Goal: Task Accomplishment & Management: Use online tool/utility

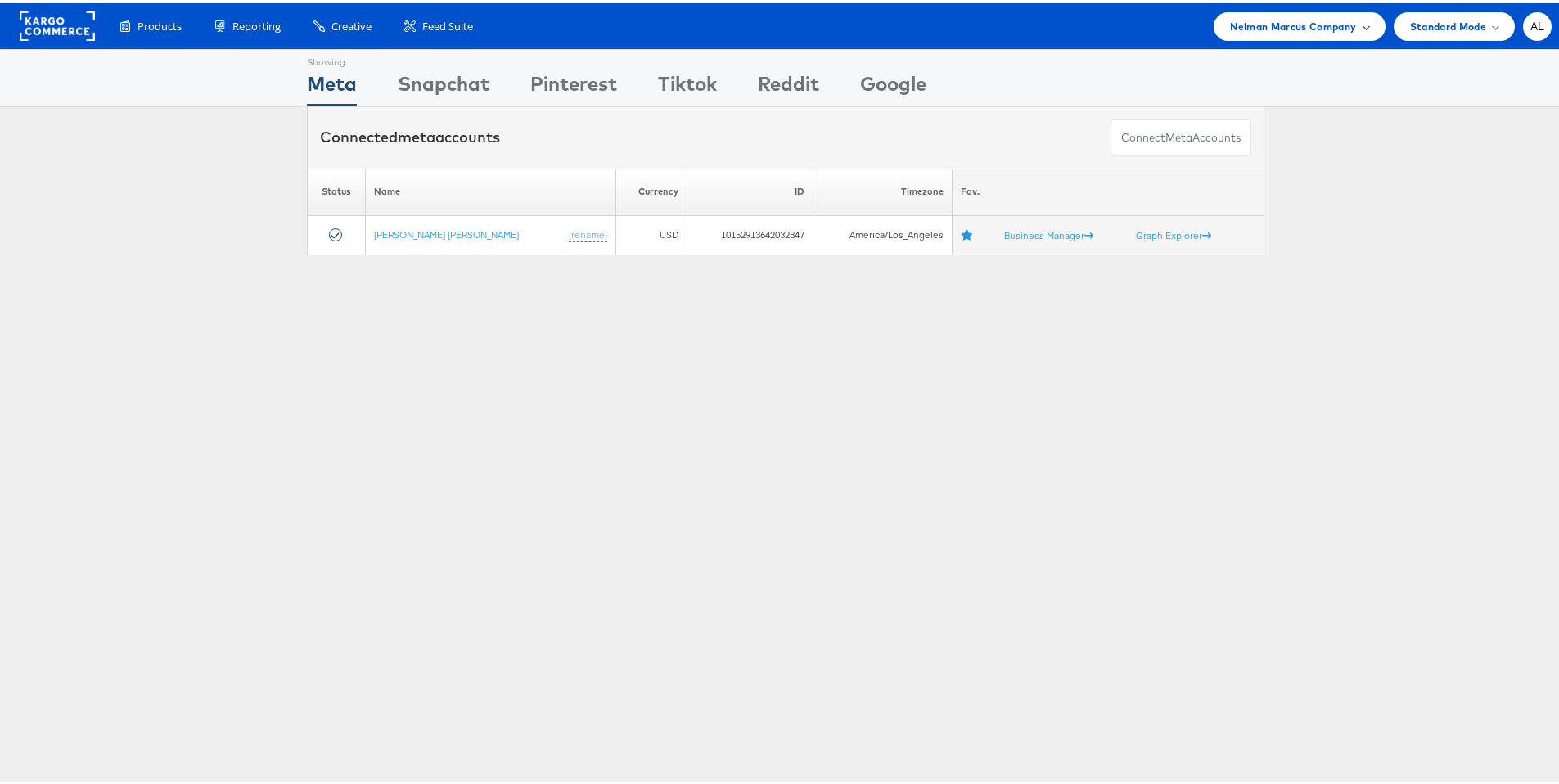
click at [1308, 30] on span "Neiman Marcus Company" at bounding box center [1292, 23] width 126 height 17
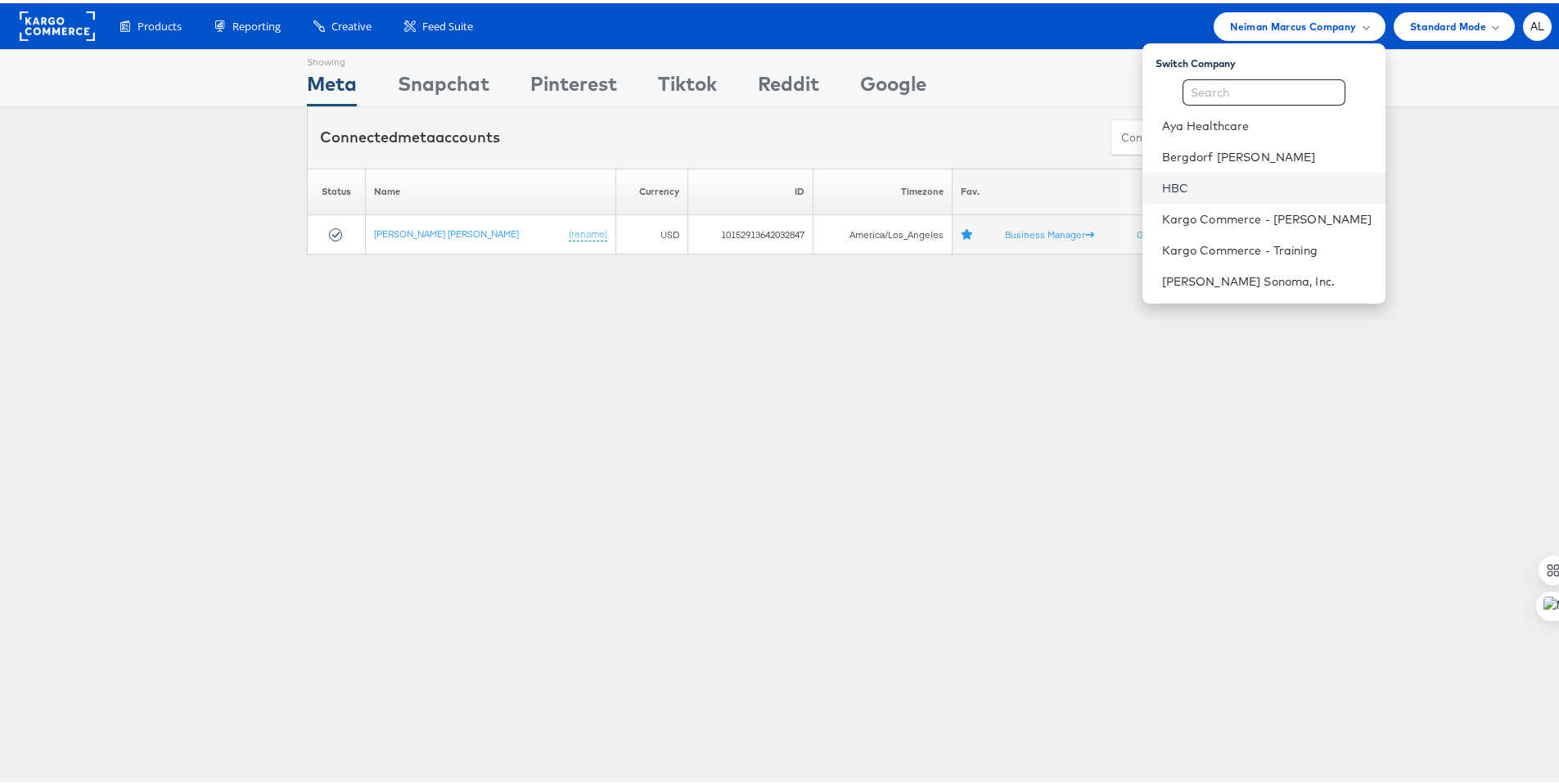
click at [1189, 180] on link "HBC" at bounding box center [1266, 184] width 210 height 16
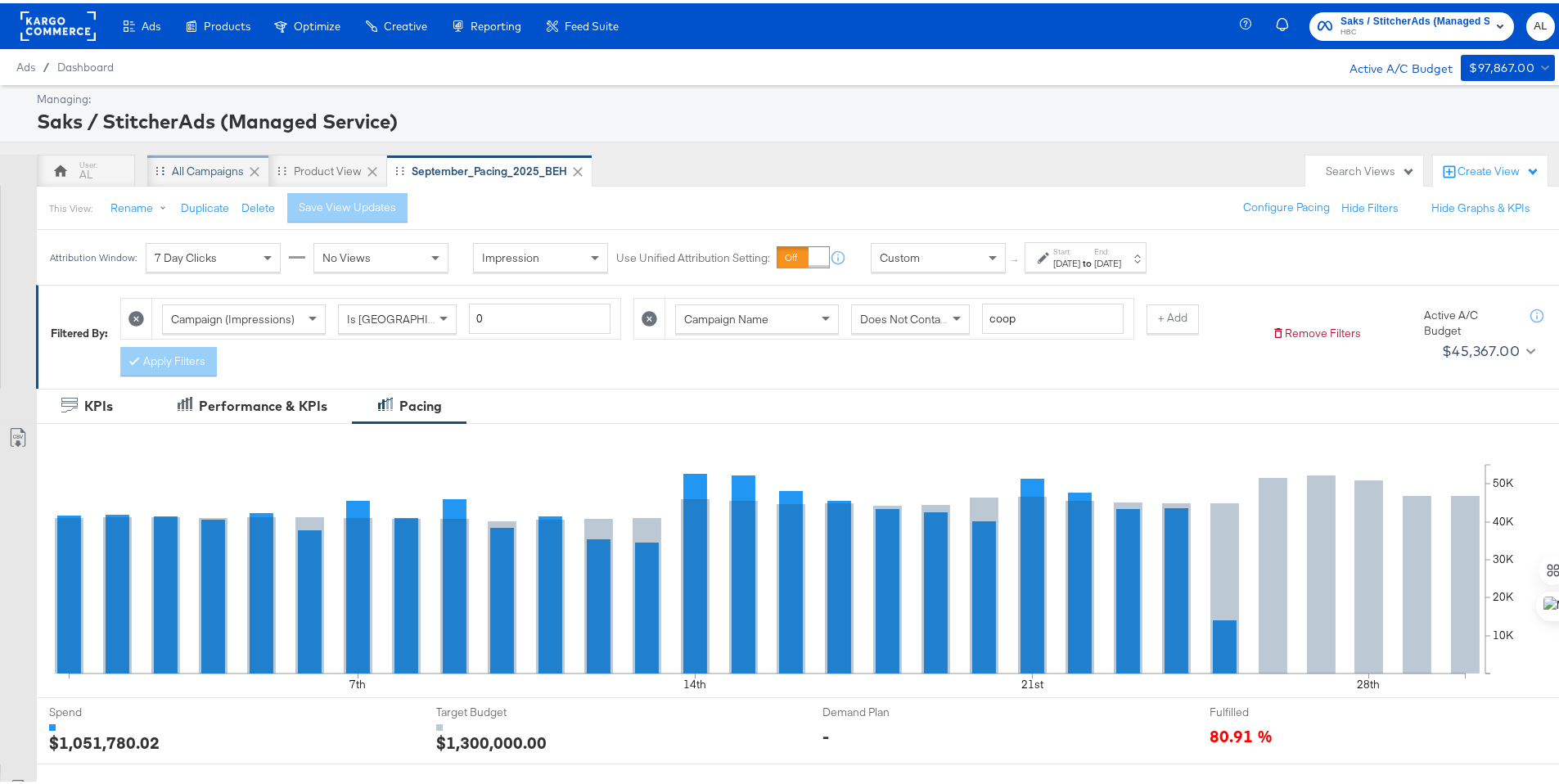
click at [175, 177] on div "All Campaigns" at bounding box center [208, 167] width 122 height 33
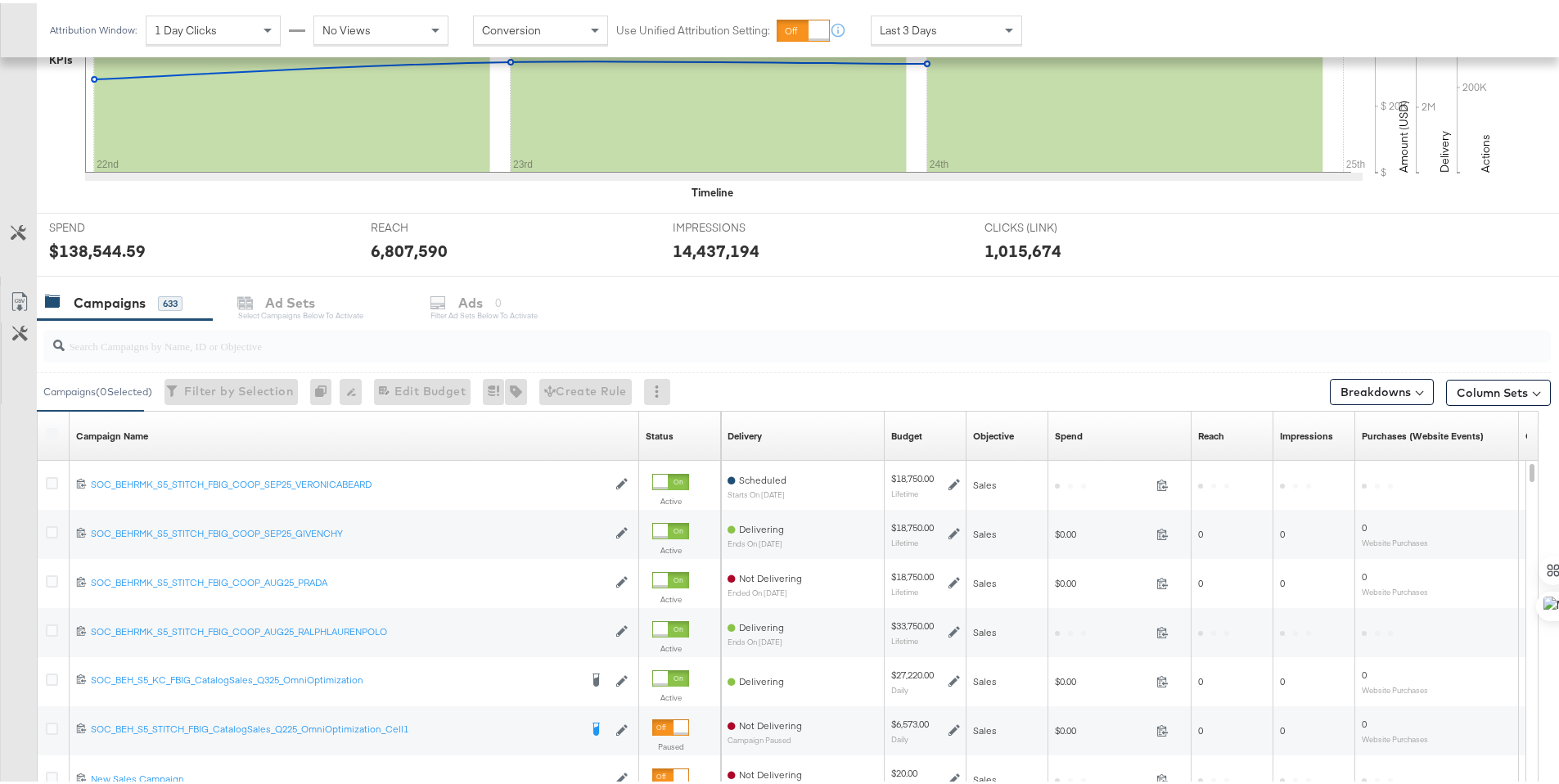
scroll to position [470, 0]
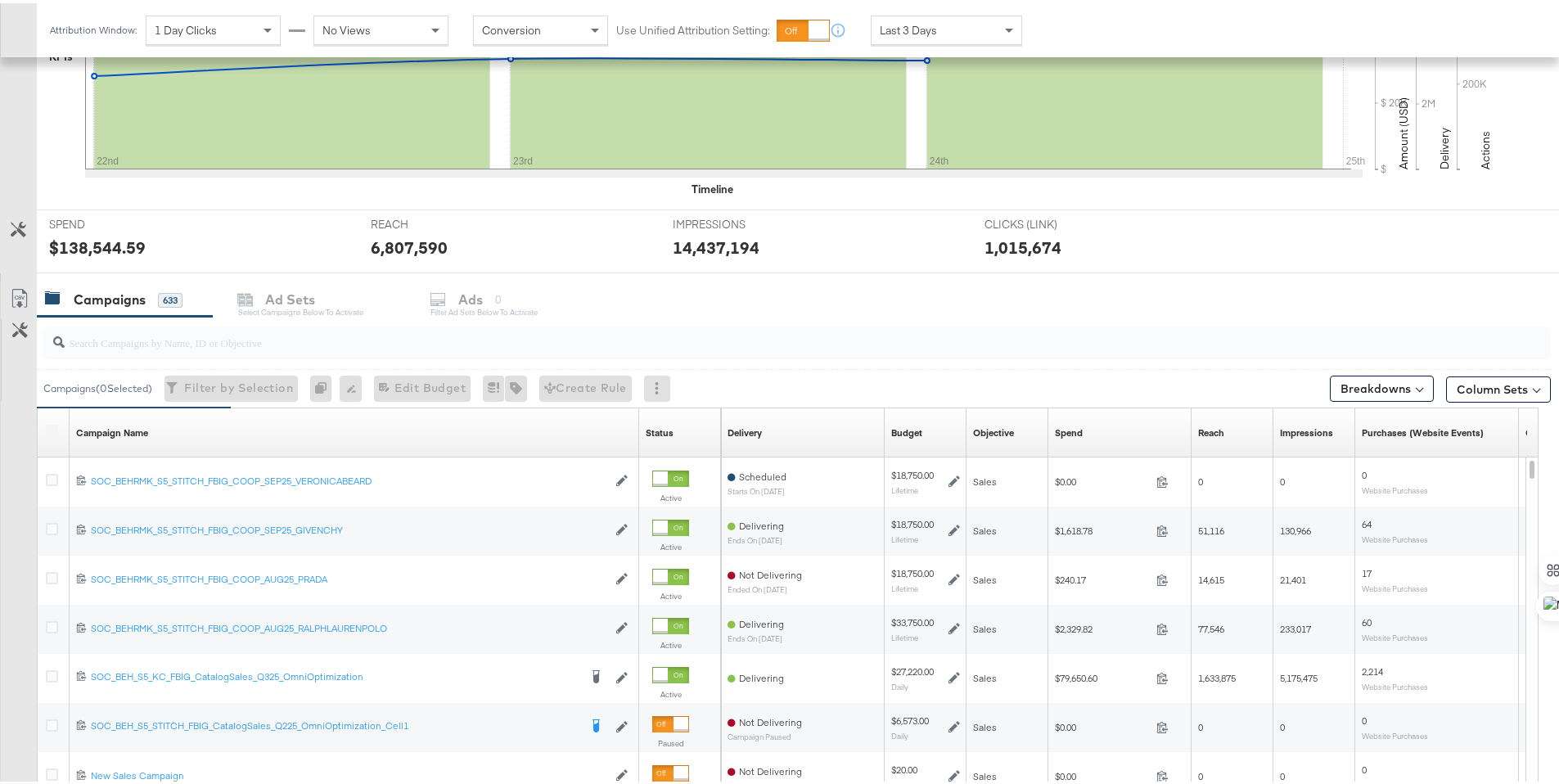
click at [52, 473] on icon at bounding box center [51, 476] width 12 height 12
click at [0, 0] on input "checkbox" at bounding box center [0, 0] width 0 height 0
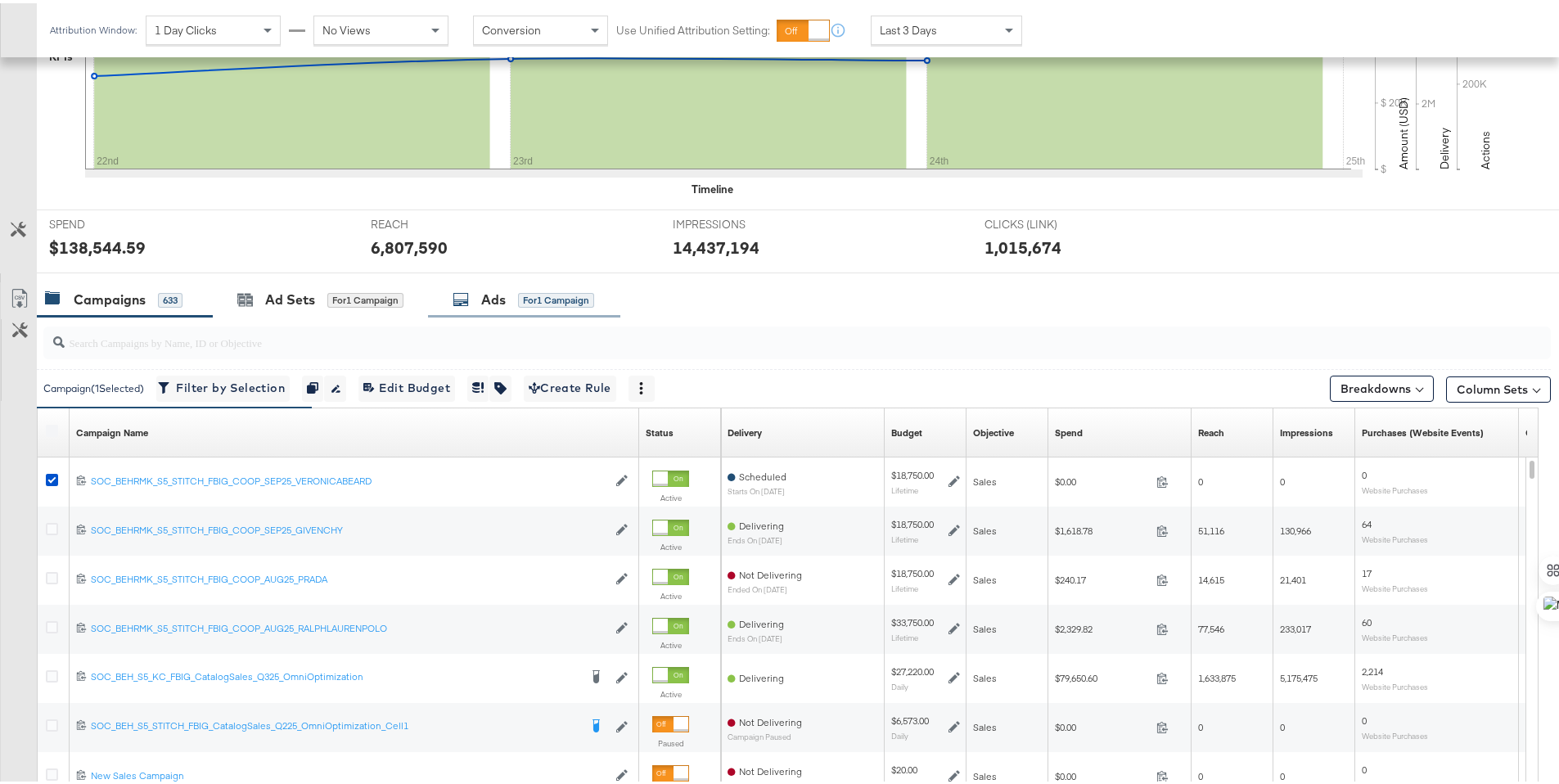
click at [505, 292] on div "Ads" at bounding box center [493, 297] width 25 height 19
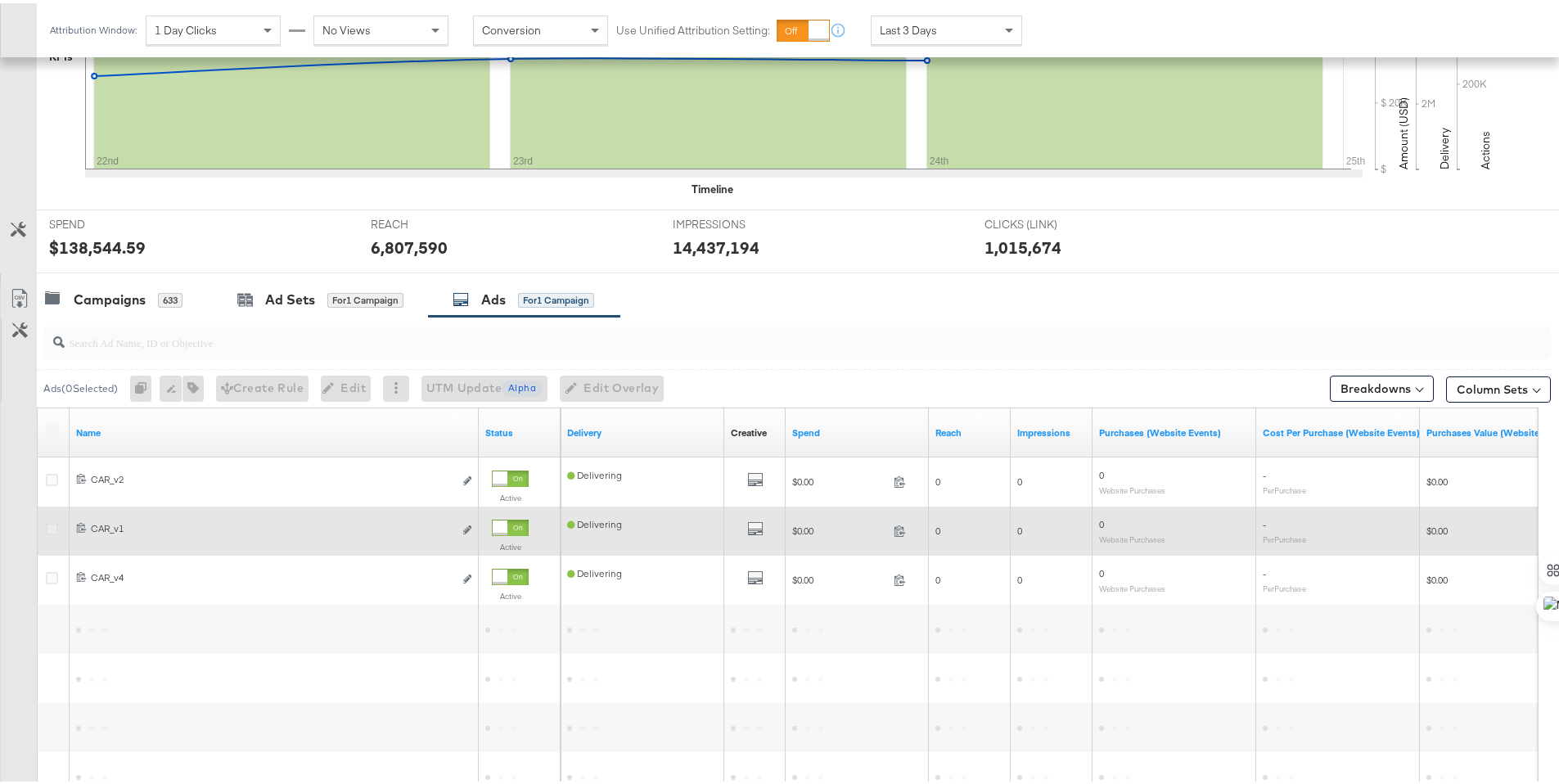
click at [52, 526] on icon at bounding box center [51, 526] width 12 height 12
click at [0, 0] on input "checkbox" at bounding box center [0, 0] width 0 height 0
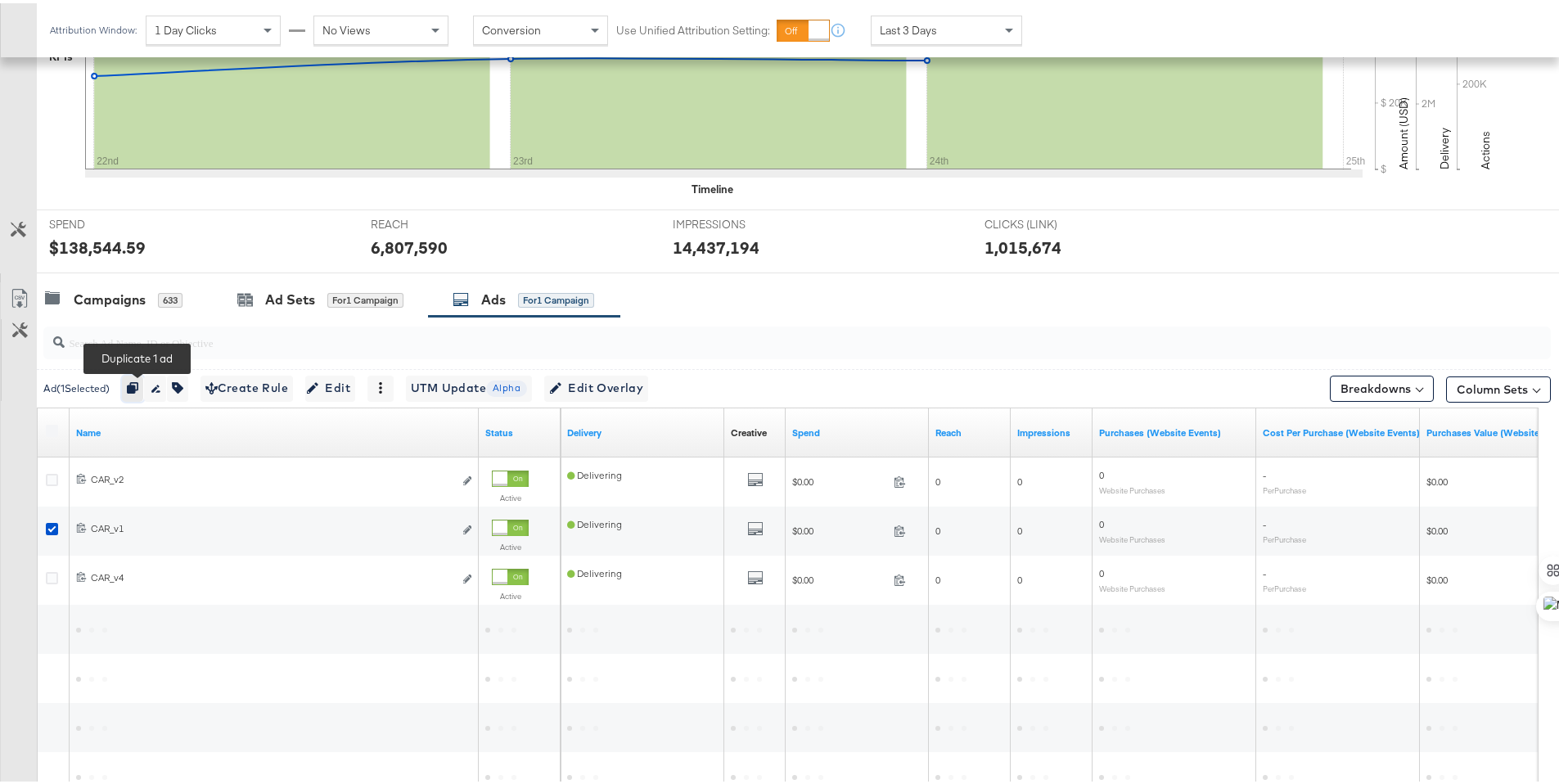
click at [144, 387] on button "button" at bounding box center [133, 385] width 22 height 27
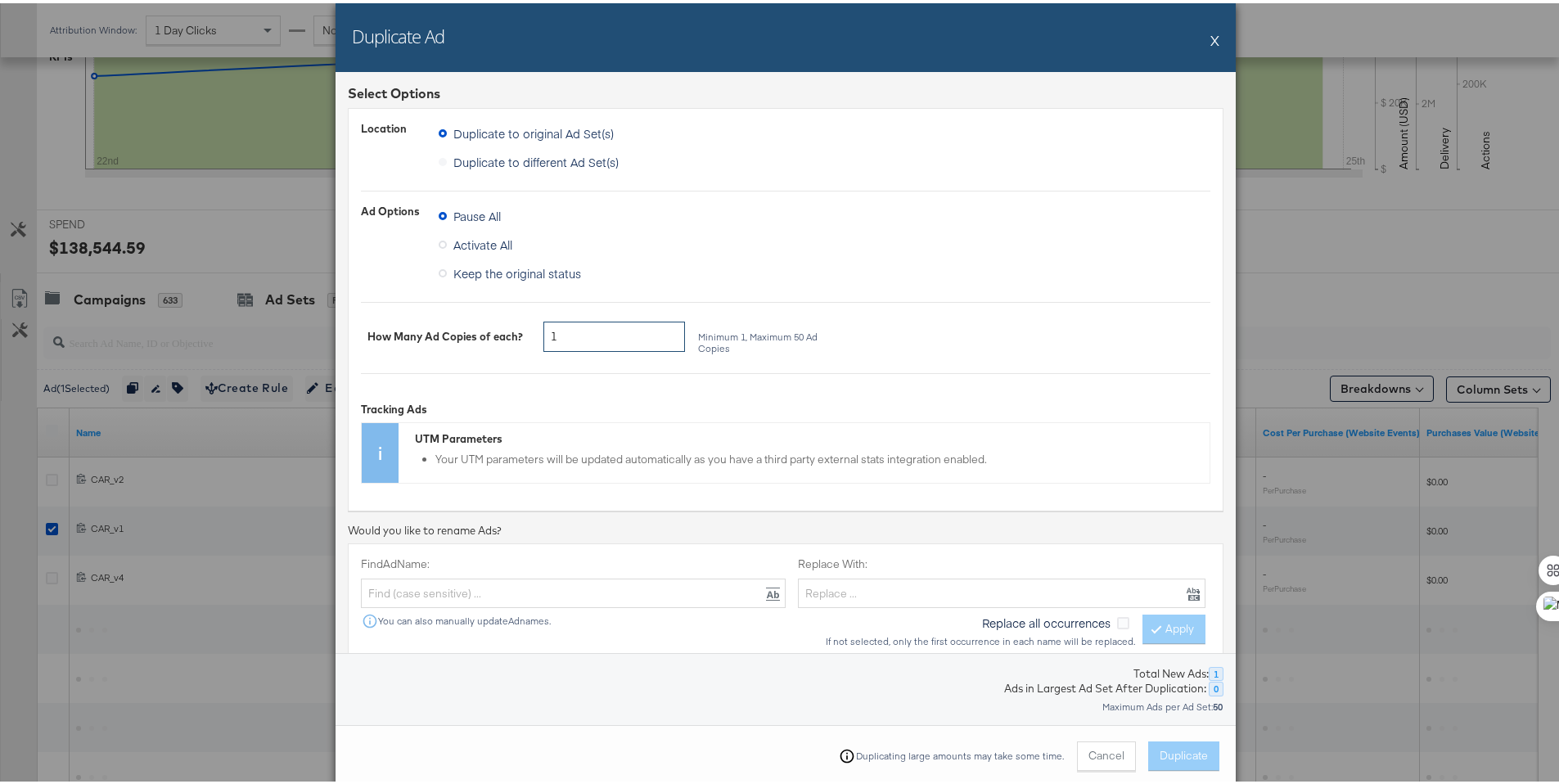
click at [630, 332] on input "1" at bounding box center [613, 333] width 142 height 30
type input "2"
click at [1175, 755] on span "Duplicate" at bounding box center [1183, 752] width 48 height 15
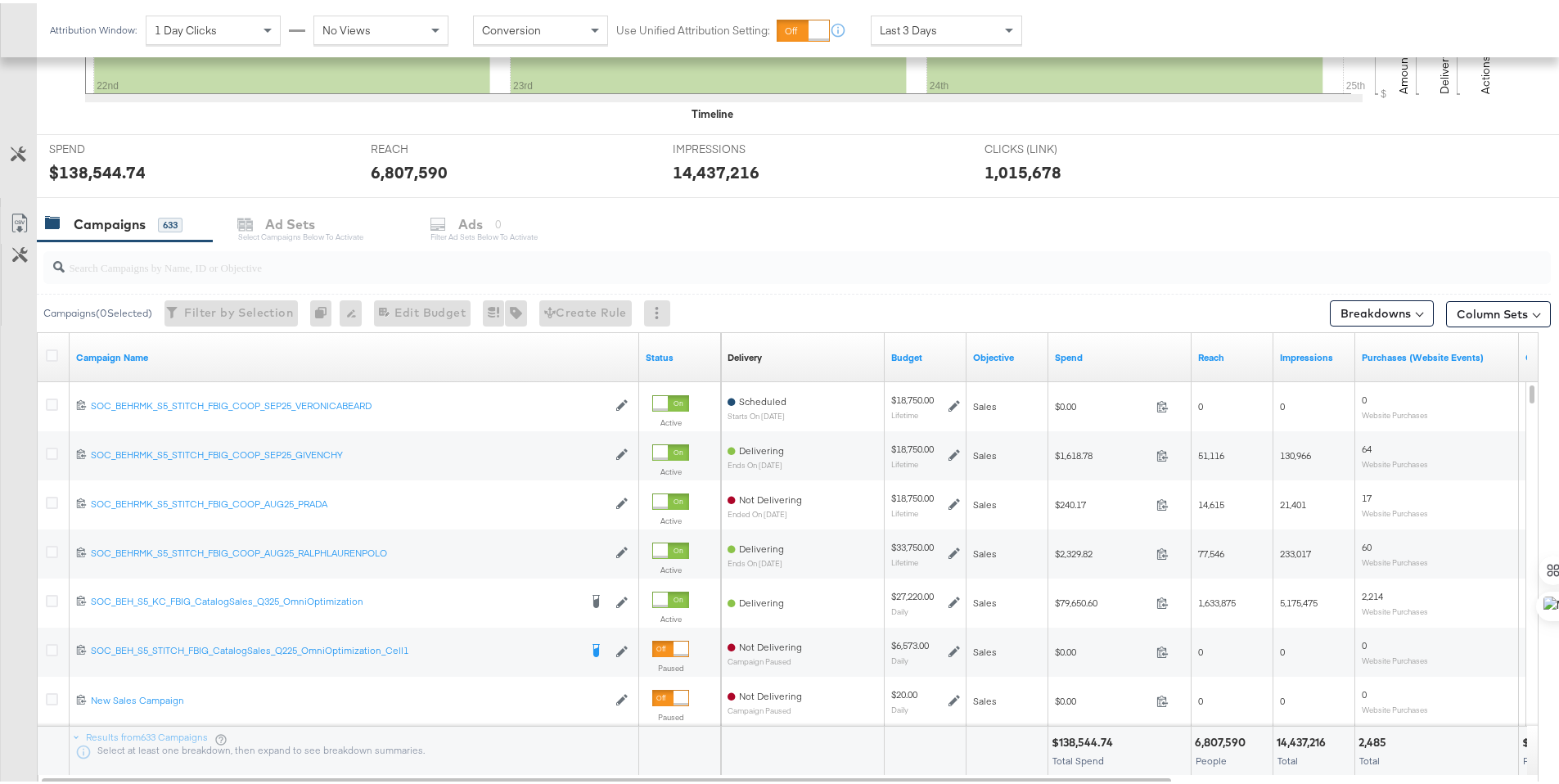
scroll to position [549, 0]
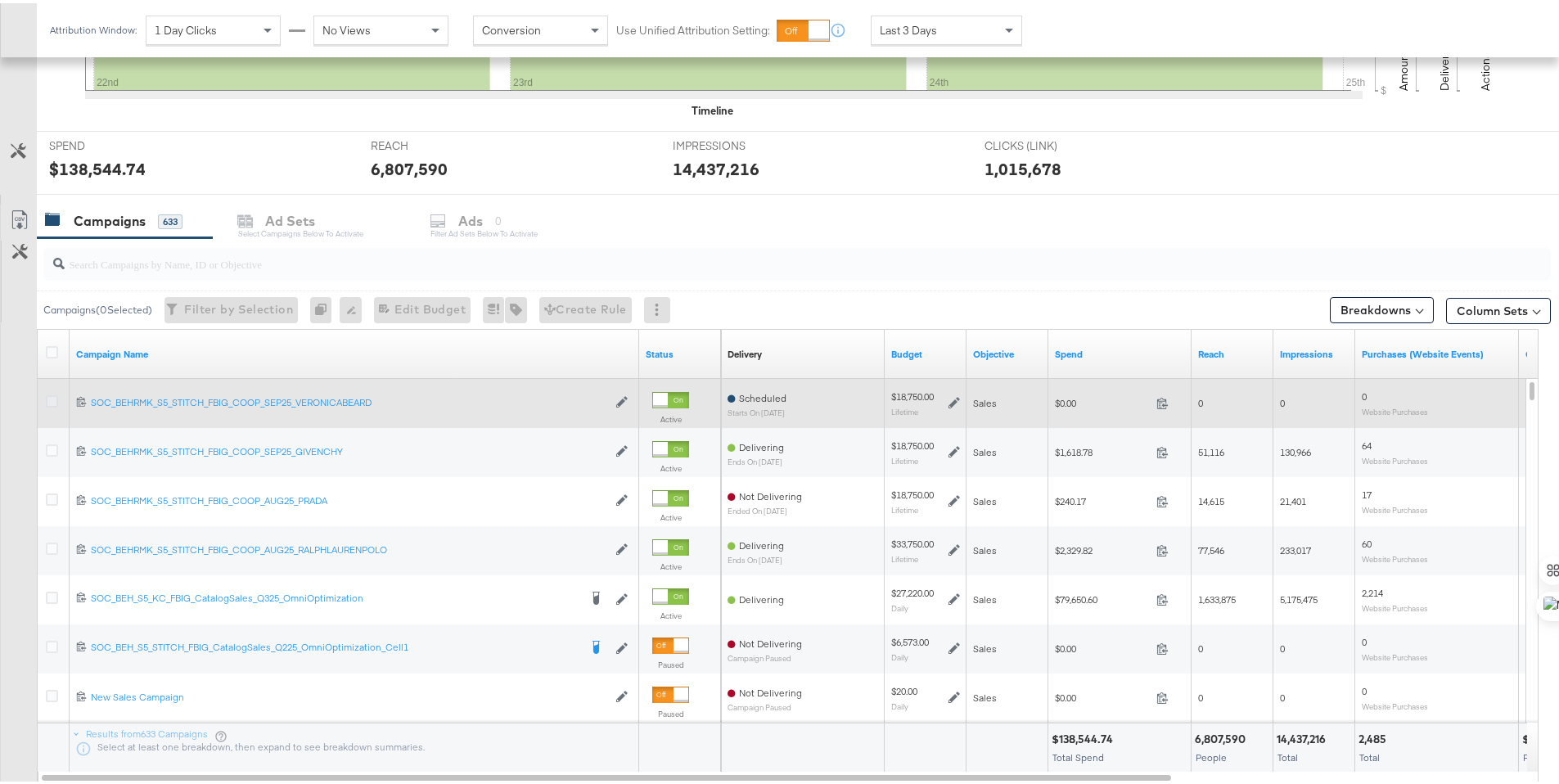
click at [48, 400] on icon at bounding box center [51, 398] width 12 height 12
click at [0, 0] on input "checkbox" at bounding box center [0, 0] width 0 height 0
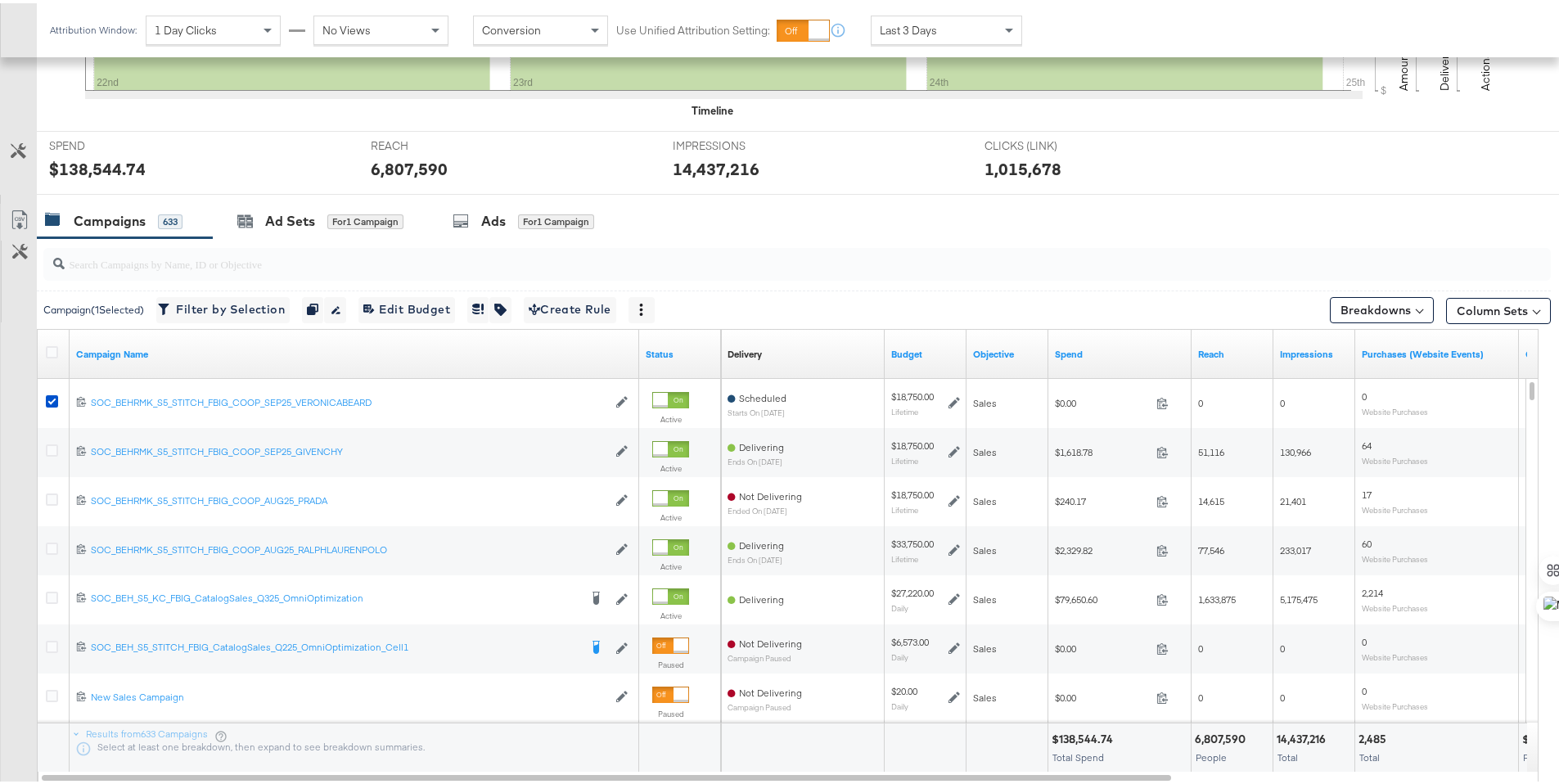
click at [481, 237] on div at bounding box center [794, 261] width 1514 height 52
click at [498, 214] on div "Ads" at bounding box center [493, 218] width 25 height 19
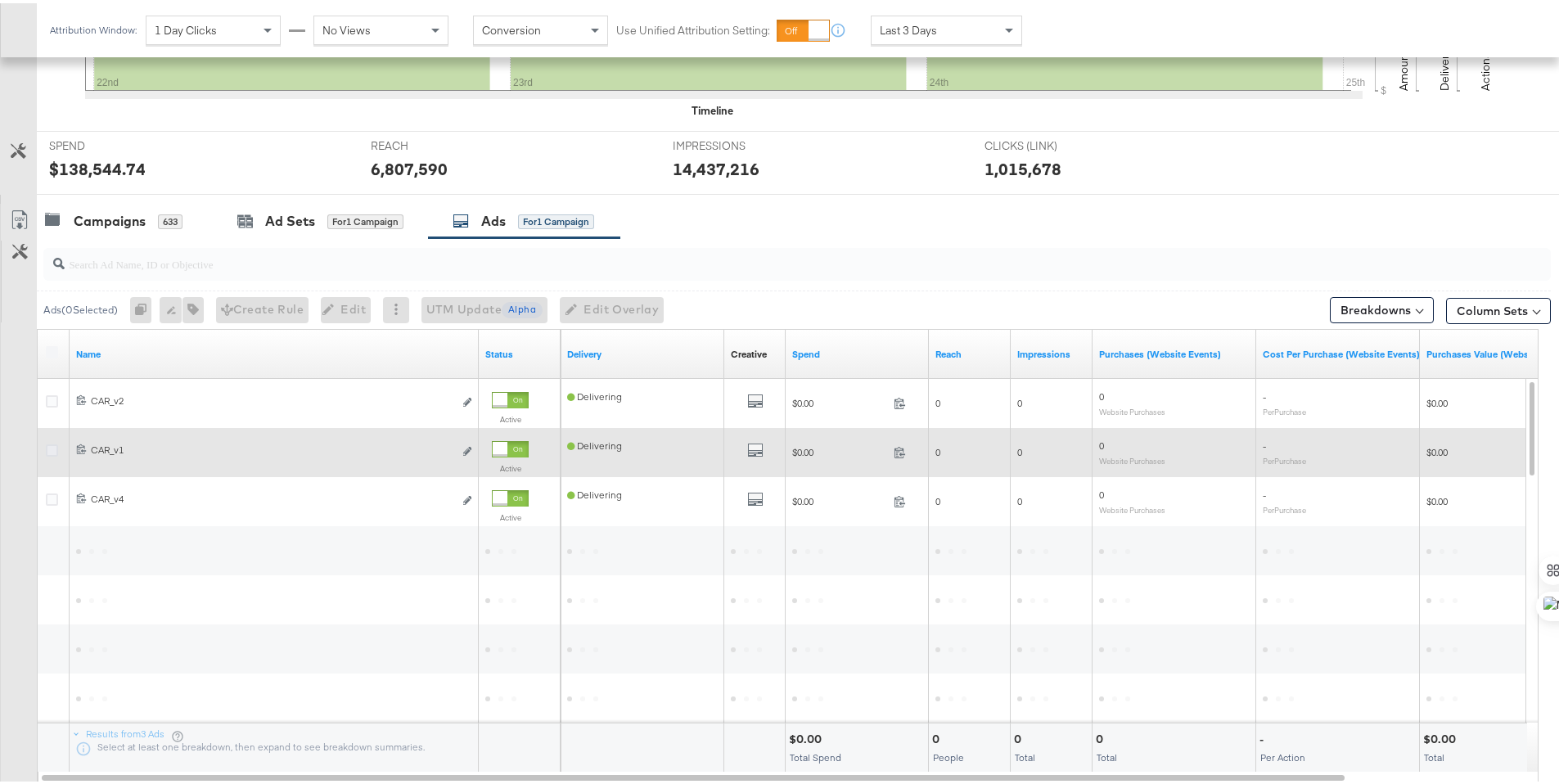
click at [47, 447] on icon at bounding box center [51, 447] width 12 height 12
click at [0, 0] on input "checkbox" at bounding box center [0, 0] width 0 height 0
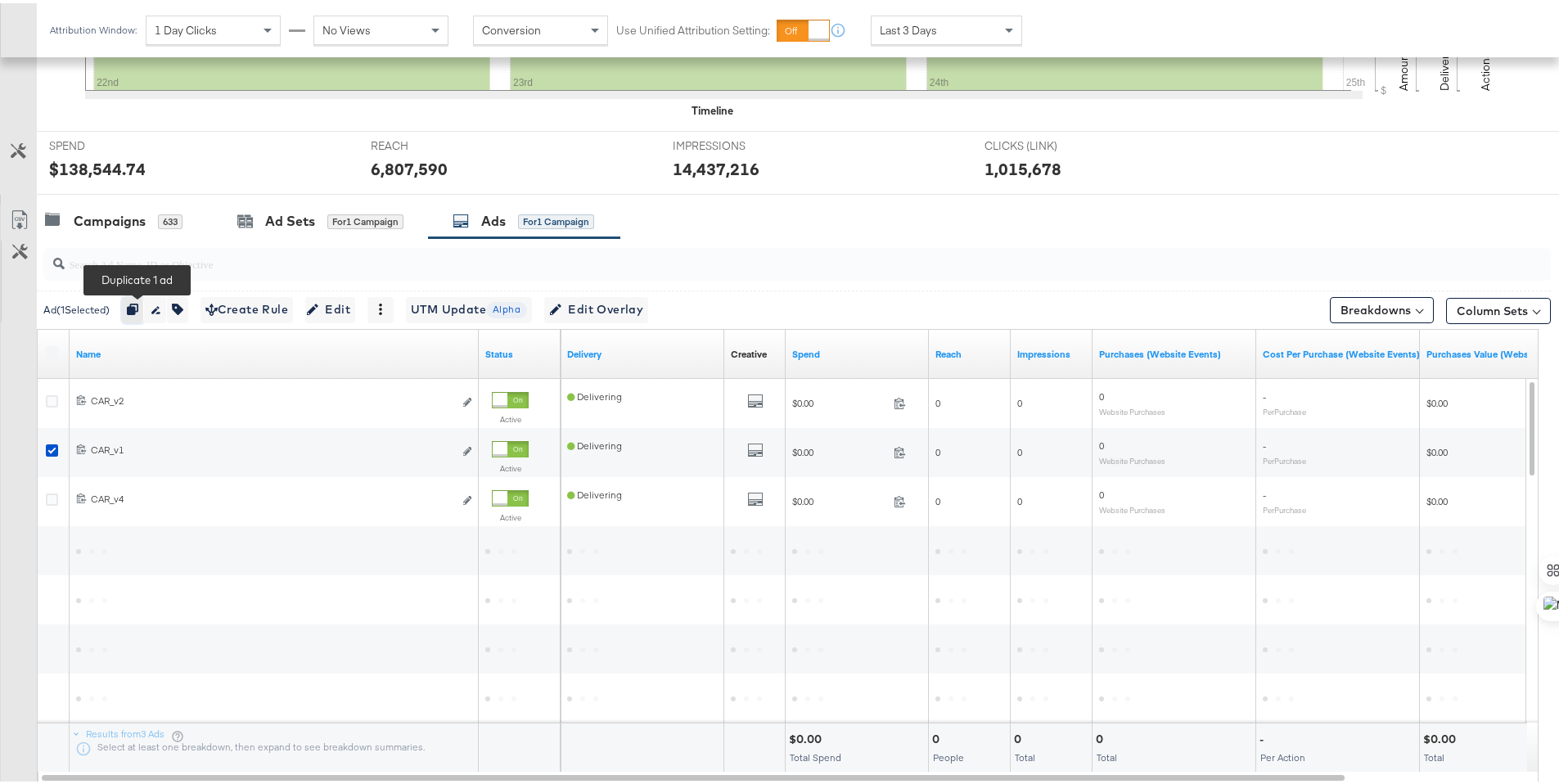
click at [138, 307] on icon "button" at bounding box center [132, 305] width 11 height 11
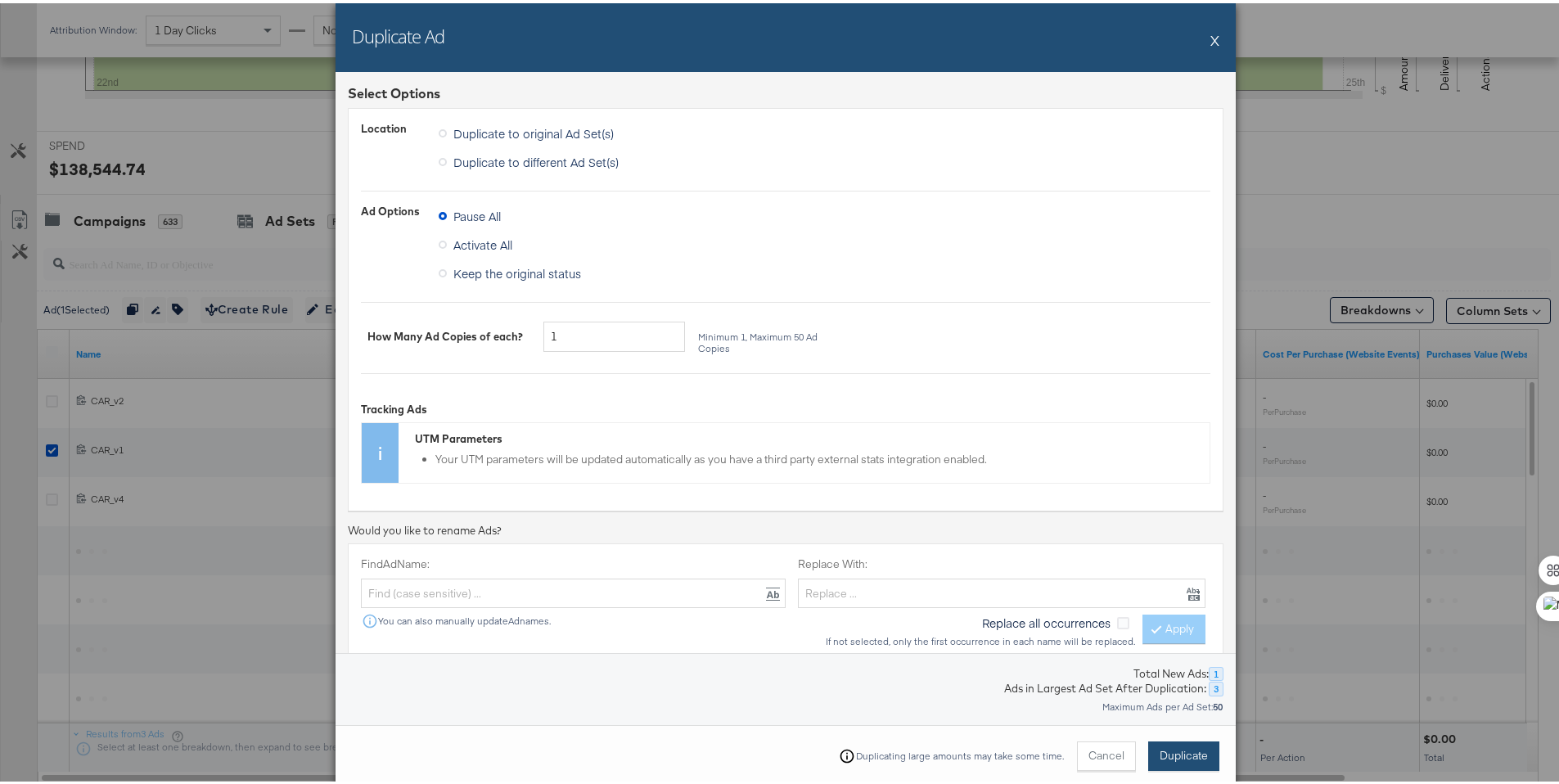
click at [1163, 755] on span "Duplicate" at bounding box center [1183, 752] width 48 height 15
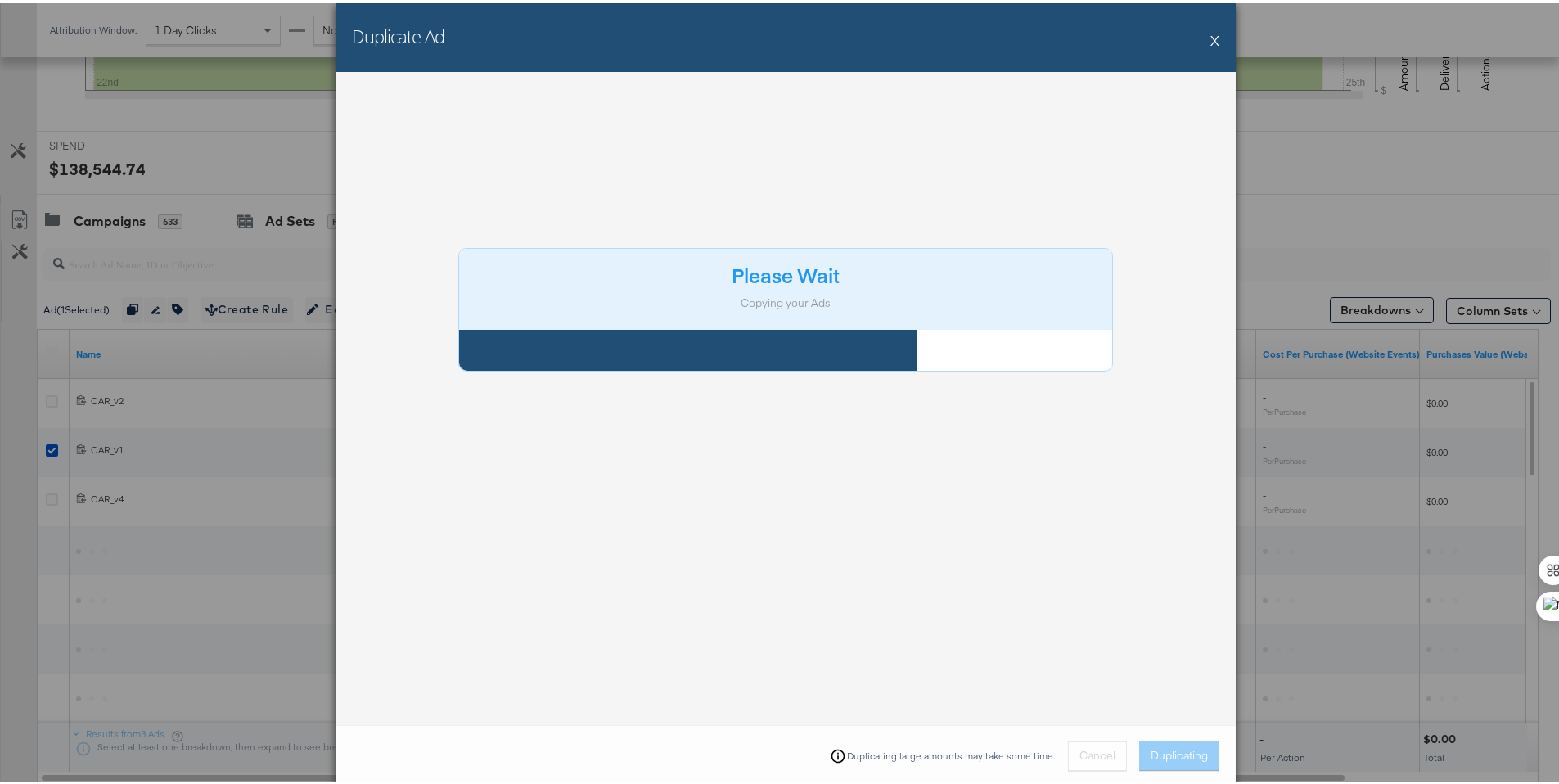
click at [1211, 42] on button "X" at bounding box center [1215, 37] width 9 height 33
